Goal: Information Seeking & Learning: Learn about a topic

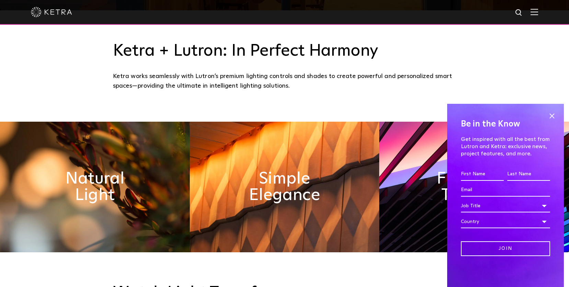
scroll to position [303, 0]
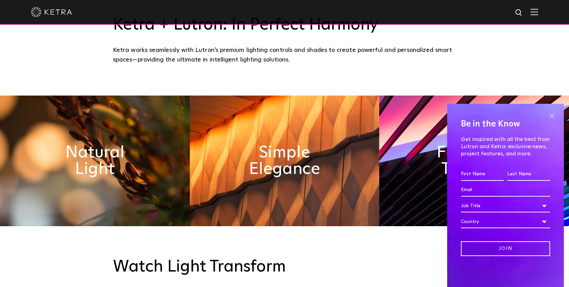
click at [551, 117] on span at bounding box center [552, 116] width 10 height 10
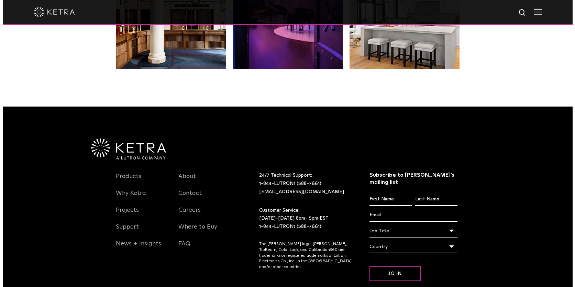
scroll to position [1405, 0]
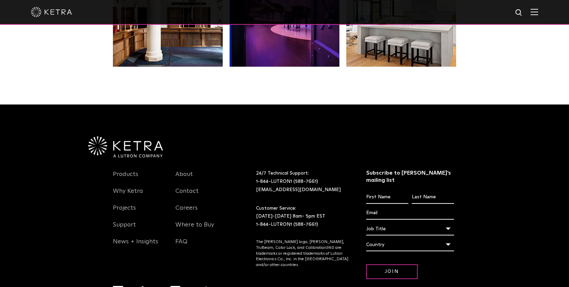
drag, startPoint x: 543, startPoint y: 106, endPoint x: 537, endPoint y: 113, distance: 9.2
click at [543, 106] on div "Products Why [PERSON_NAME] Projects Support News + Insights About Contact Caree…" at bounding box center [284, 217] width 569 height 227
click at [539, 7] on div at bounding box center [285, 12] width 508 height 24
click at [539, 11] on img at bounding box center [535, 12] width 8 height 7
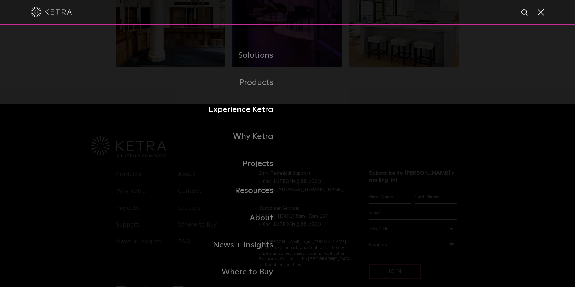
click at [251, 106] on link "Experience Ketra" at bounding box center [202, 109] width 172 height 27
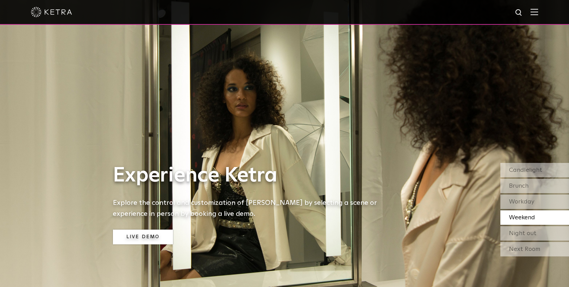
click at [148, 239] on link "Live Demo" at bounding box center [143, 236] width 60 height 15
